Goal: Task Accomplishment & Management: Manage account settings

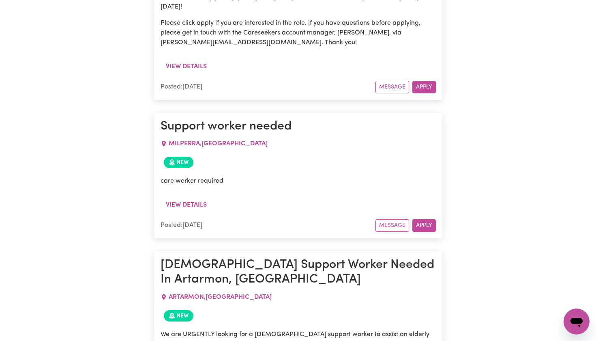
scroll to position [561, 0]
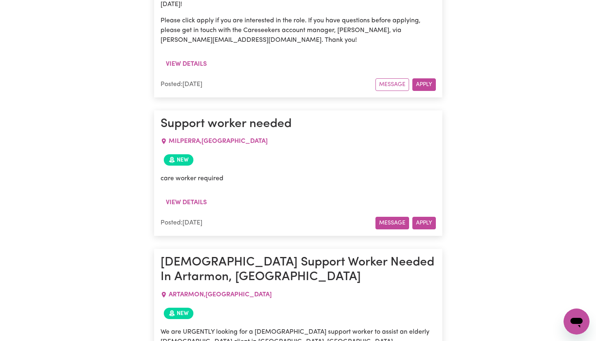
click at [396, 217] on button "Message" at bounding box center [393, 223] width 34 height 13
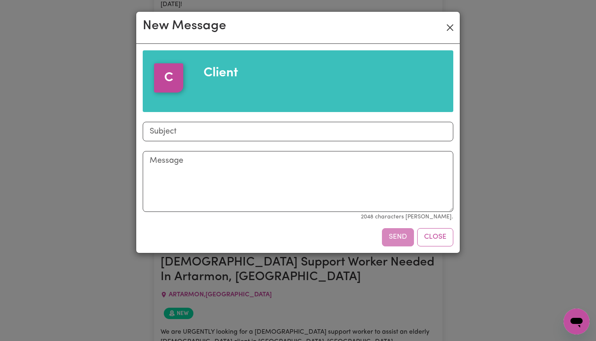
click at [451, 27] on button "Close" at bounding box center [450, 27] width 13 height 13
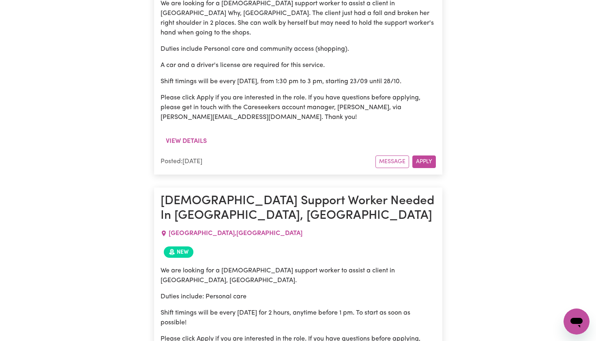
scroll to position [1147, 0]
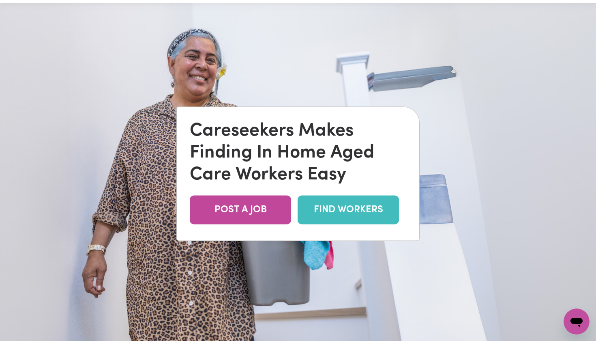
scroll to position [30, 0]
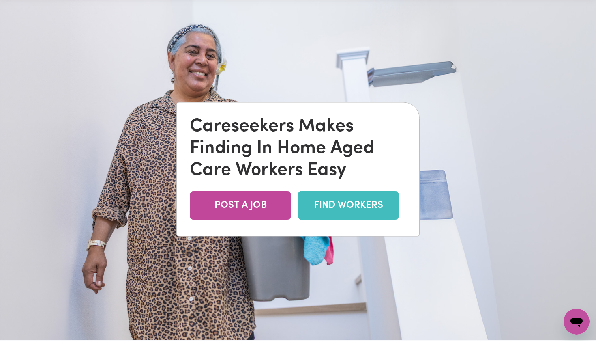
click at [326, 204] on link "FIND WORKERS" at bounding box center [348, 205] width 101 height 29
click at [334, 214] on link "FIND WORKERS" at bounding box center [348, 205] width 101 height 29
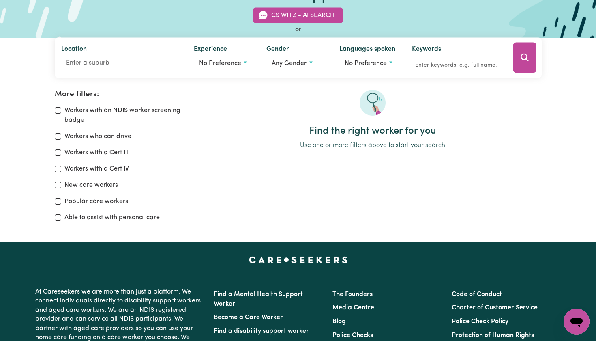
scroll to position [73, 0]
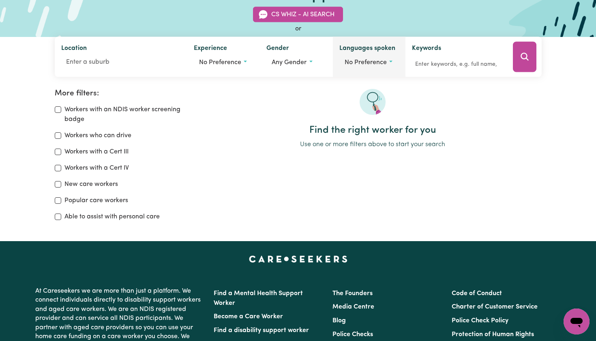
click at [366, 64] on span "No preference" at bounding box center [366, 62] width 42 height 6
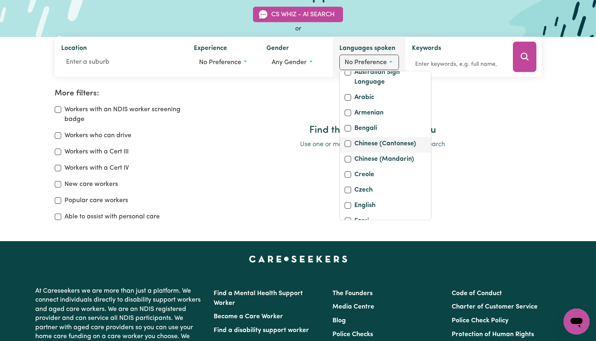
scroll to position [0, 0]
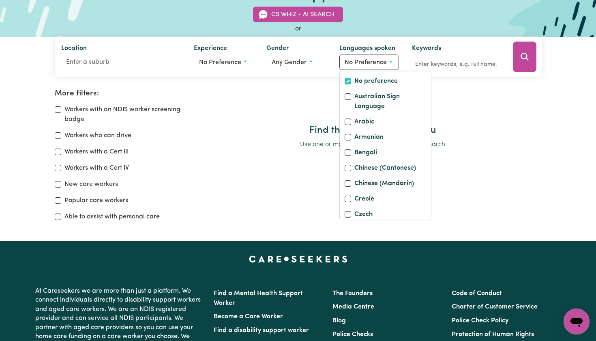
click at [476, 113] on div at bounding box center [373, 107] width 338 height 36
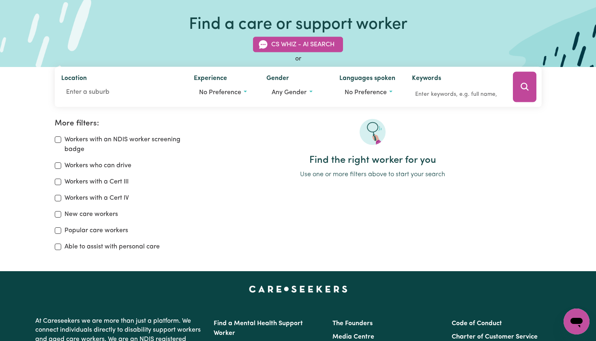
scroll to position [43, 0]
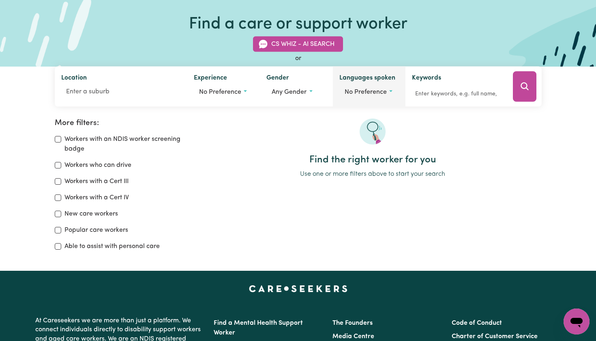
click at [375, 93] on span "No preference" at bounding box center [366, 92] width 42 height 6
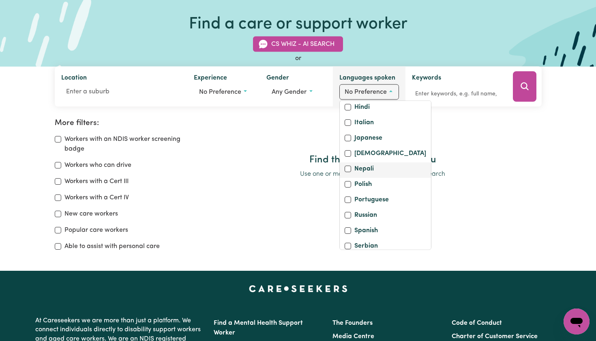
scroll to position [250, 0]
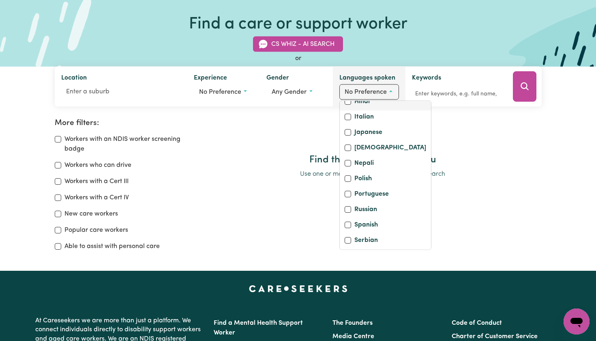
click at [347, 105] on input "Hindi" at bounding box center [348, 102] width 6 height 6
checkbox input "true"
checkbox input "false"
click at [436, 141] on div at bounding box center [373, 136] width 338 height 36
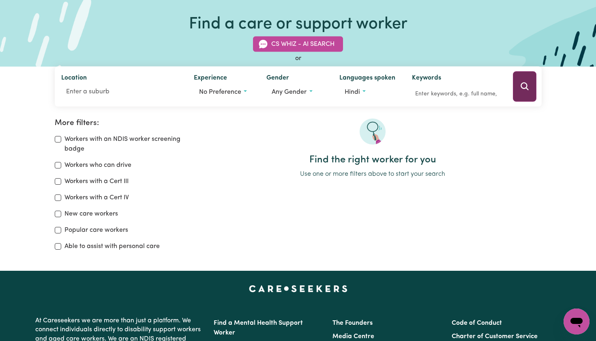
click at [521, 95] on button "Search" at bounding box center [525, 86] width 24 height 30
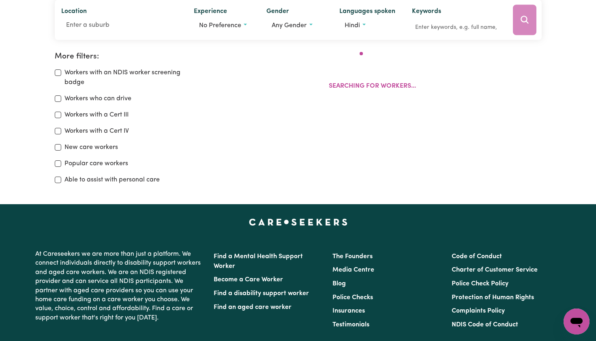
scroll to position [105, 0]
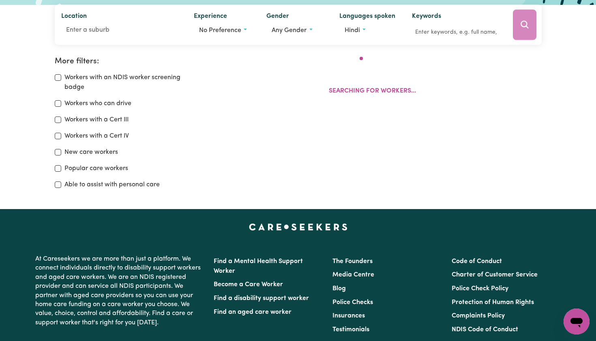
click at [57, 104] on input "Workers who can drive" at bounding box center [58, 103] width 6 height 6
checkbox input "true"
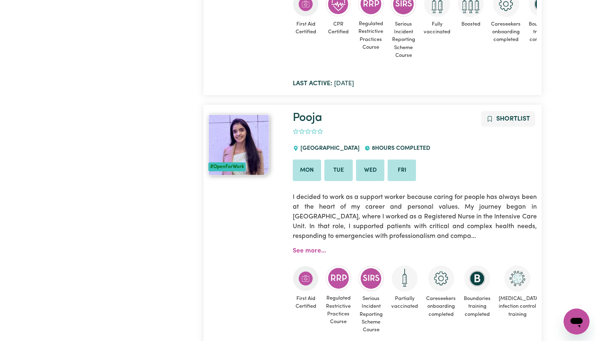
scroll to position [686, 0]
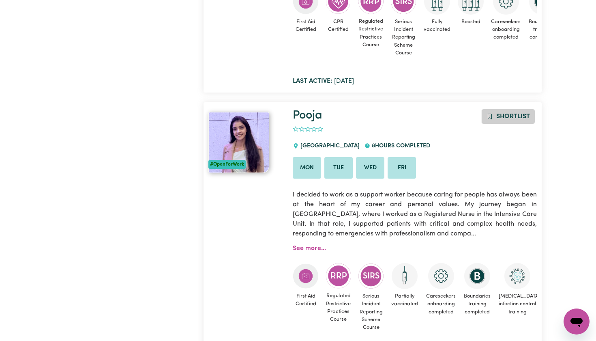
click at [506, 116] on span "Shortlist" at bounding box center [513, 116] width 34 height 6
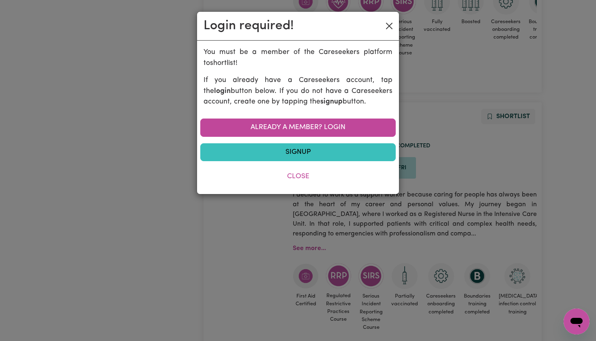
click at [390, 30] on button "Close" at bounding box center [389, 25] width 13 height 13
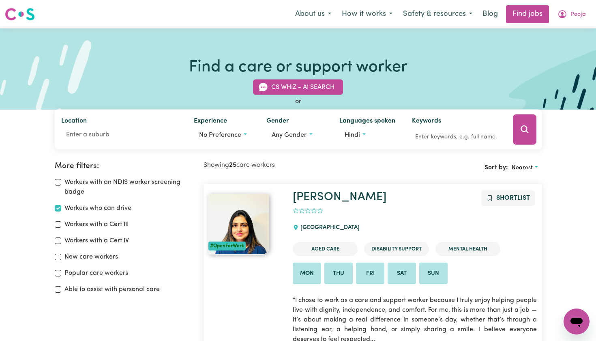
scroll to position [0, 0]
click at [364, 133] on button "Hindi" at bounding box center [369, 134] width 60 height 15
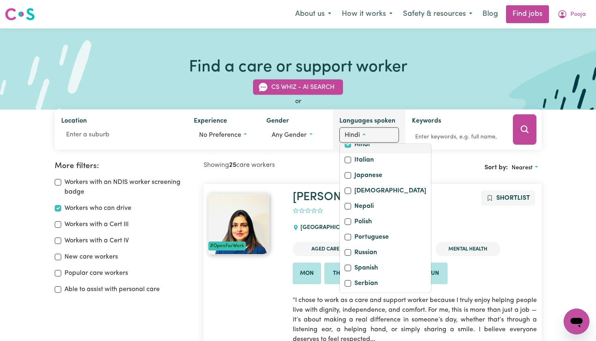
click at [347, 148] on input "Hindi" at bounding box center [348, 145] width 6 height 6
checkbox input "false"
checkbox input "true"
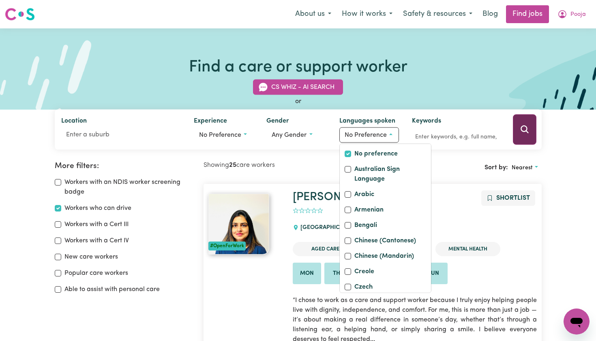
click at [532, 131] on button "Search" at bounding box center [525, 129] width 24 height 30
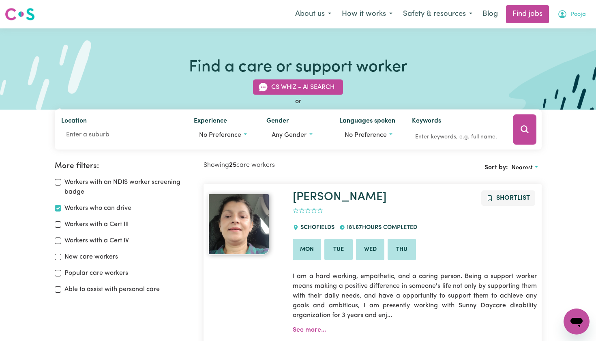
click at [565, 14] on icon "My Account" at bounding box center [563, 14] width 10 height 10
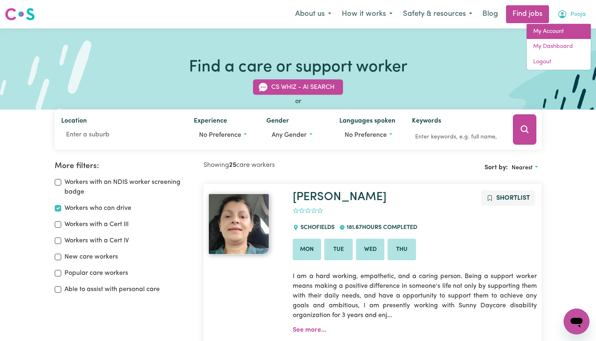
click at [552, 32] on link "My Account" at bounding box center [559, 31] width 64 height 15
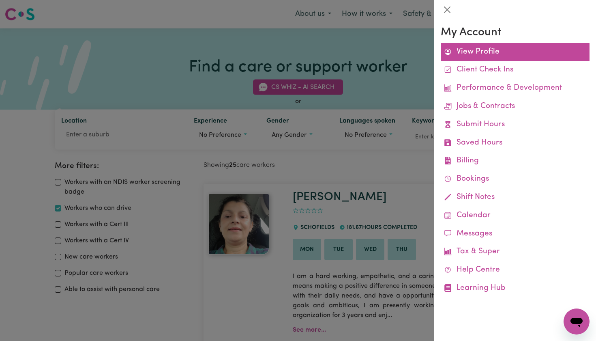
click at [475, 54] on link "View Profile" at bounding box center [515, 52] width 149 height 18
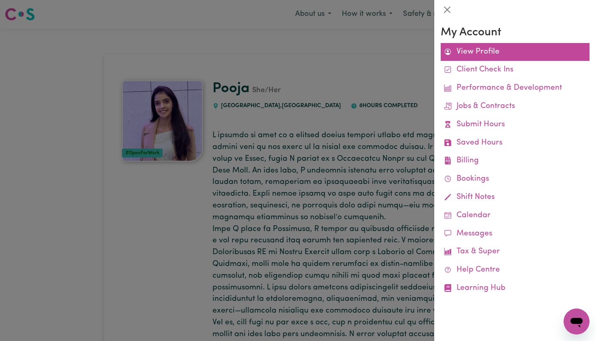
click at [488, 53] on link "View Profile" at bounding box center [515, 52] width 149 height 18
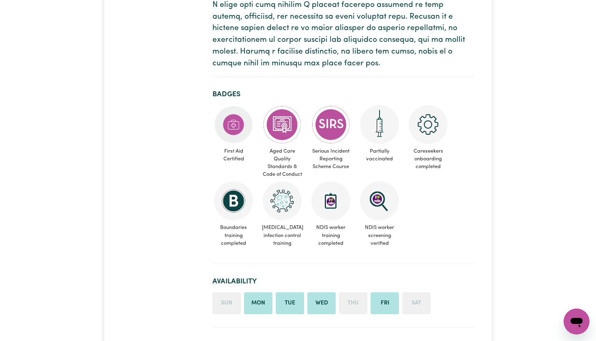
scroll to position [395, 0]
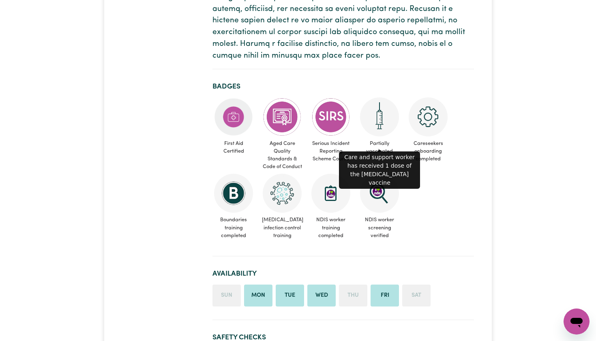
click at [381, 120] on img at bounding box center [379, 116] width 39 height 39
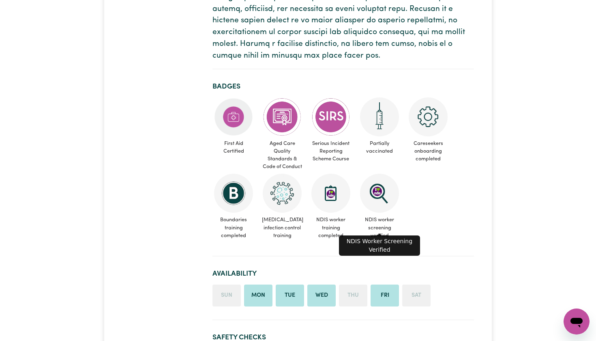
click at [385, 191] on img at bounding box center [379, 193] width 39 height 39
click at [344, 191] on img at bounding box center [331, 193] width 39 height 39
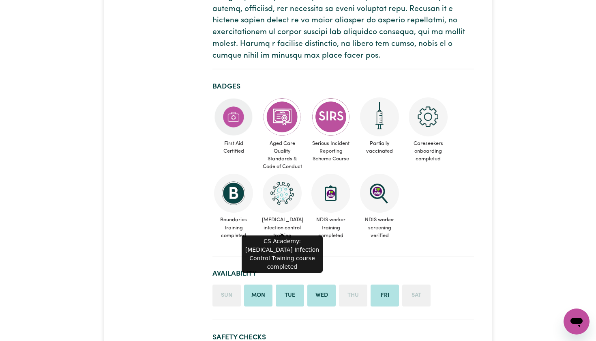
click at [277, 198] on img at bounding box center [282, 193] width 39 height 39
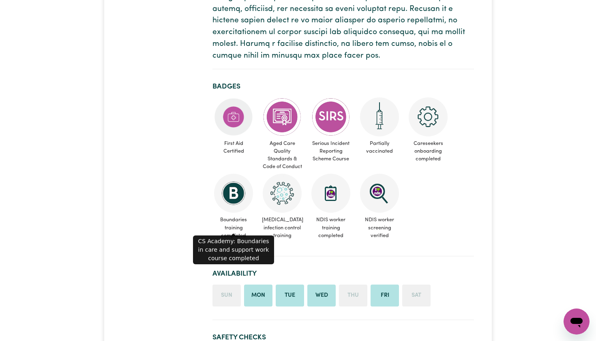
click at [243, 189] on img at bounding box center [233, 193] width 39 height 39
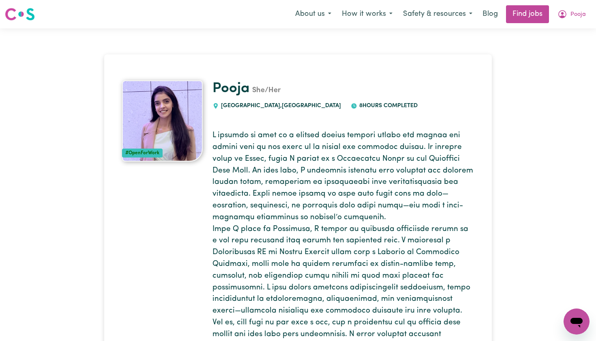
scroll to position [0, 0]
click at [572, 11] on span "Pooja" at bounding box center [578, 14] width 15 height 9
click at [550, 44] on link "My Dashboard" at bounding box center [559, 46] width 64 height 15
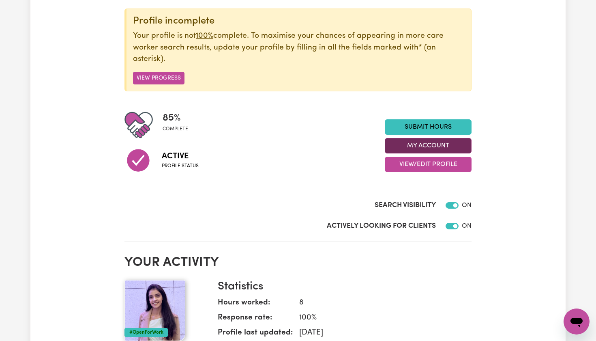
scroll to position [97, 0]
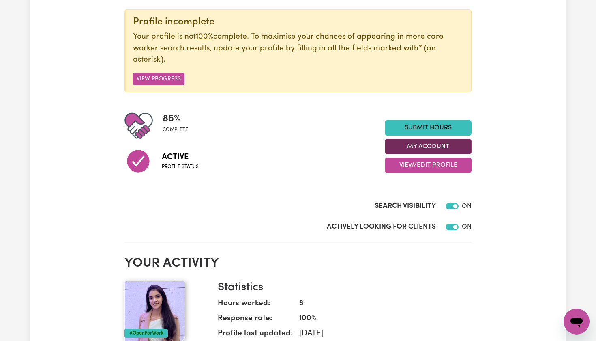
click at [419, 145] on button "My Account" at bounding box center [428, 146] width 87 height 15
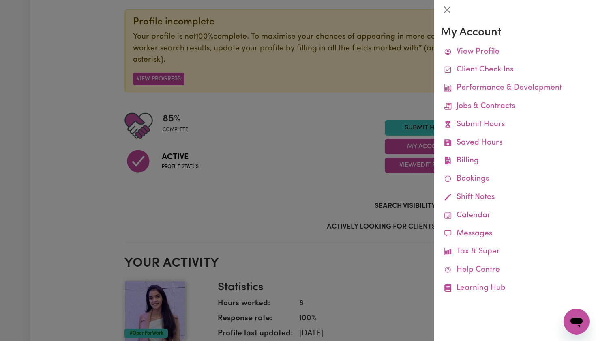
click at [337, 177] on div at bounding box center [298, 170] width 596 height 341
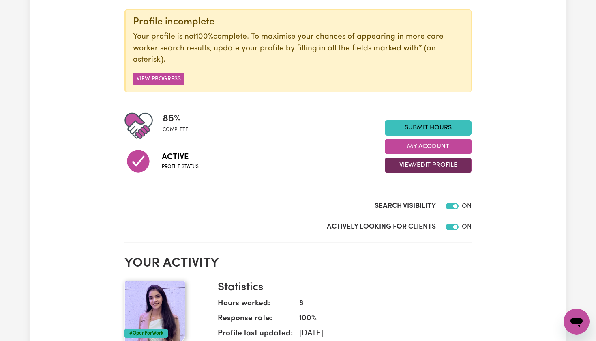
click at [404, 169] on button "View/Edit Profile" at bounding box center [428, 164] width 87 height 15
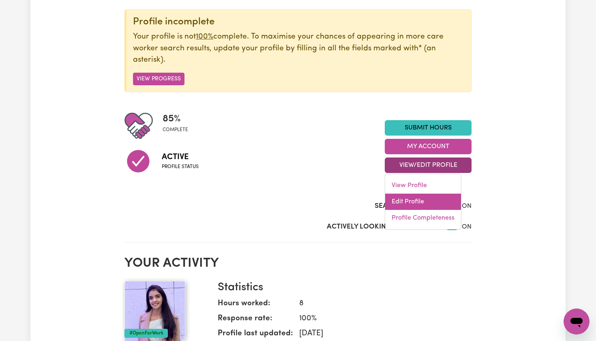
click at [395, 200] on link "Edit Profile" at bounding box center [423, 201] width 76 height 16
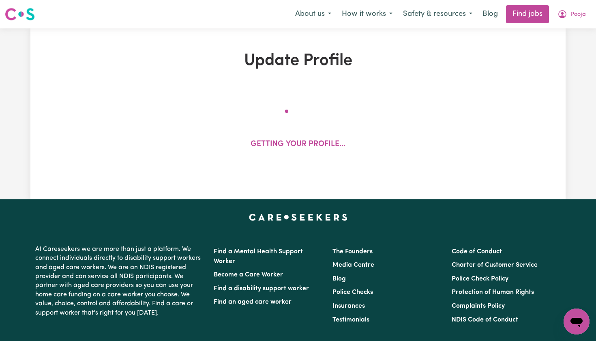
select select "[DEMOGRAPHIC_DATA]"
select select "Student Visa"
select select "Studying a healthcare related degree or qualification"
select select "44"
select select "55"
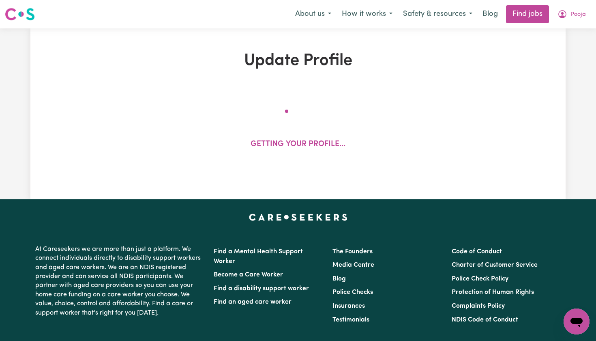
select select "70"
select select "80"
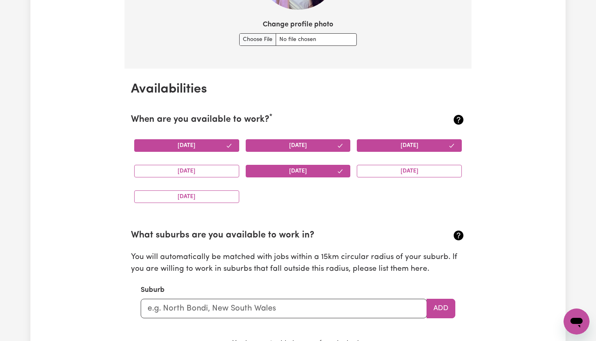
scroll to position [692, 0]
click at [208, 172] on button "[DATE]" at bounding box center [186, 171] width 105 height 13
click at [306, 143] on button "[DATE]" at bounding box center [298, 145] width 105 height 13
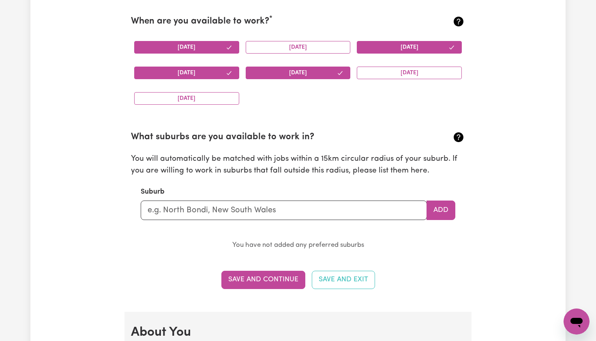
scroll to position [789, 0]
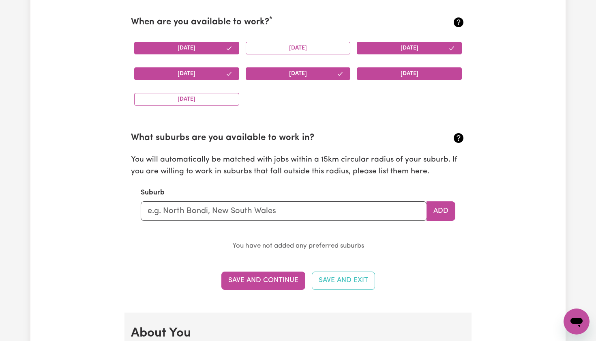
click at [415, 71] on button "[DATE]" at bounding box center [409, 73] width 105 height 13
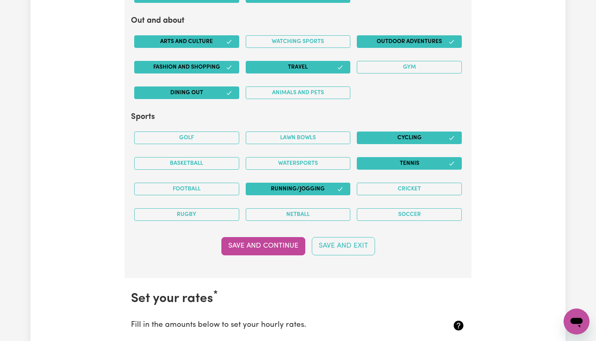
scroll to position [1599, 0]
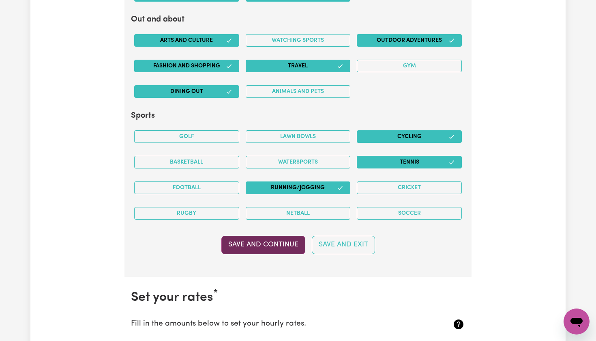
click at [277, 241] on button "Save and Continue" at bounding box center [263, 245] width 84 height 18
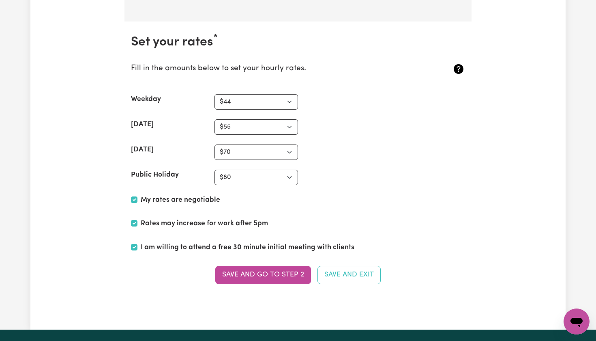
scroll to position [1846, 0]
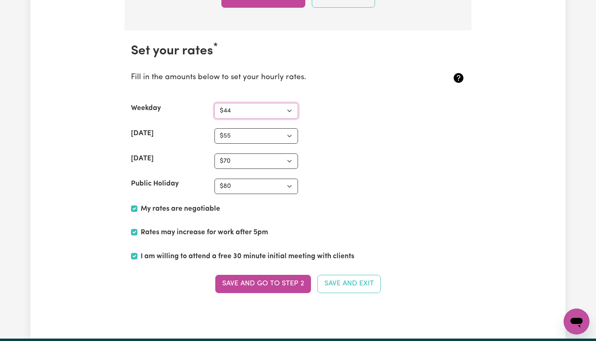
select select "N/A"
click at [249, 283] on button "Save and go to Step 2" at bounding box center [263, 284] width 96 height 18
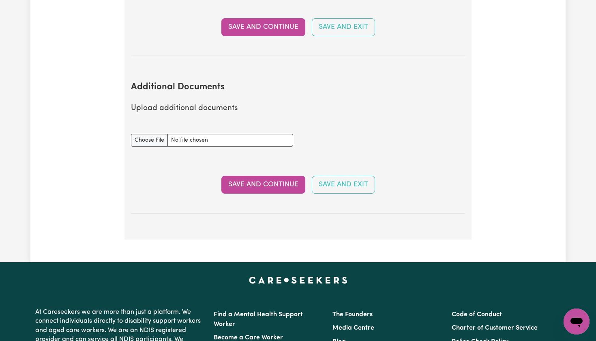
scroll to position [1583, 0]
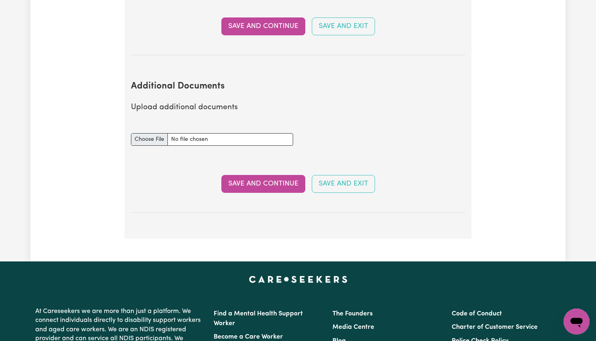
click at [155, 133] on input "Additional Documents document" at bounding box center [212, 139] width 162 height 13
type input "C:\fakepath\Award_SGS11367.pdf"
click at [296, 175] on button "Save and Continue" at bounding box center [263, 184] width 84 height 18
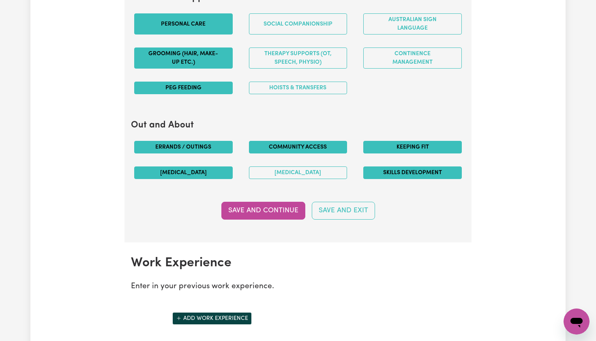
scroll to position [904, 0]
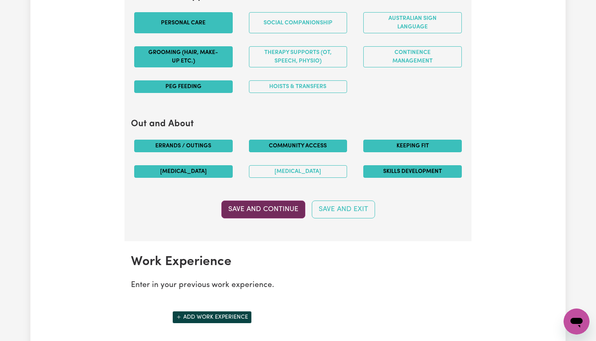
click at [288, 202] on button "Save and Continue" at bounding box center [263, 209] width 84 height 18
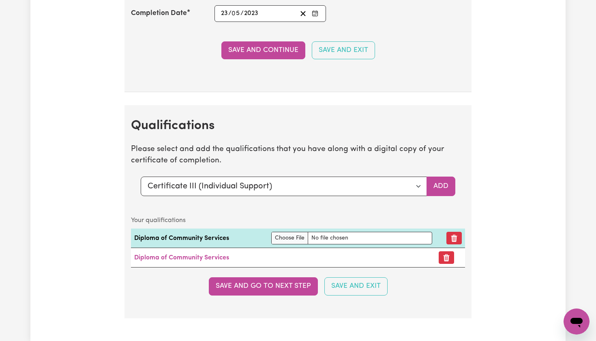
scroll to position [1837, 0]
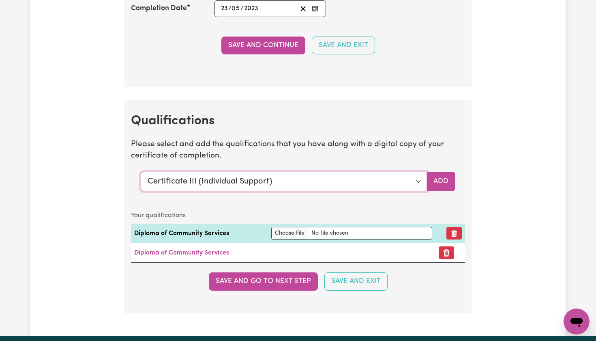
select select "Diploma of Community Services"
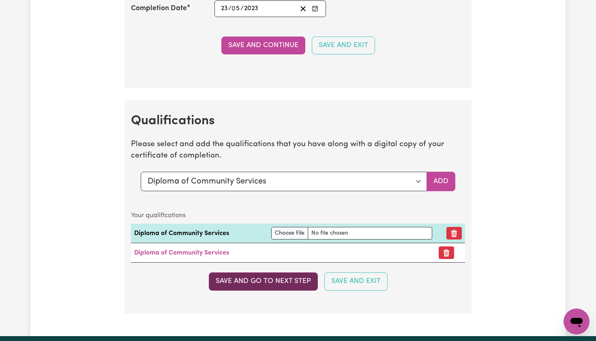
click at [266, 273] on button "Save and go to next step" at bounding box center [263, 281] width 109 height 18
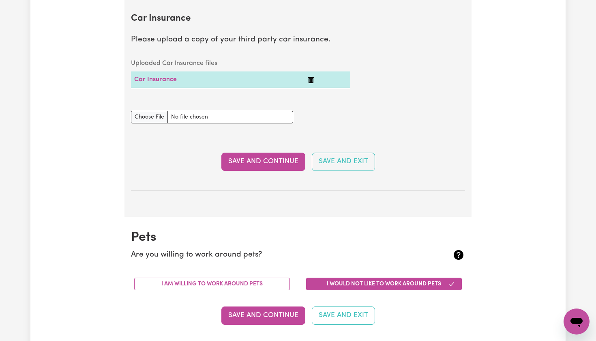
scroll to position [584, 0]
click at [148, 116] on input "Car Insurance document" at bounding box center [212, 117] width 162 height 13
